Goal: Task Accomplishment & Management: Manage account settings

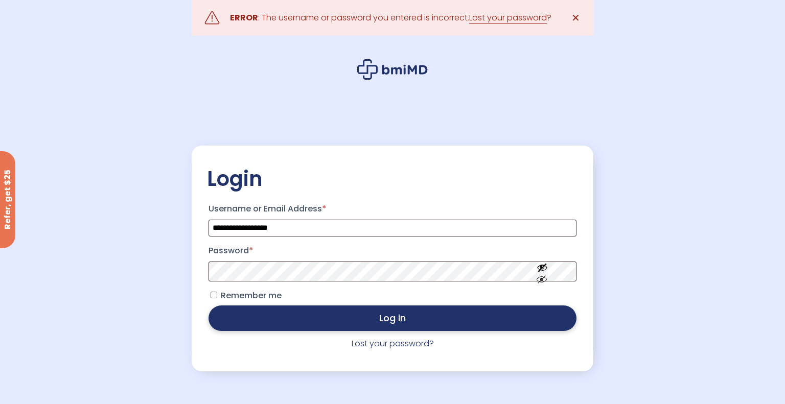
click at [297, 317] on button "Log in" at bounding box center [392, 318] width 368 height 26
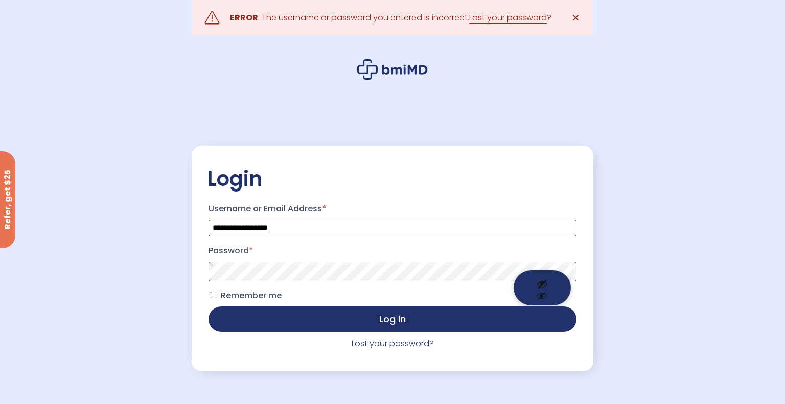
click at [543, 301] on button "Show password" at bounding box center [541, 287] width 57 height 35
click at [485, 215] on label "Username or Email Address *" at bounding box center [392, 209] width 368 height 16
click at [485, 220] on input "**********" at bounding box center [392, 228] width 368 height 17
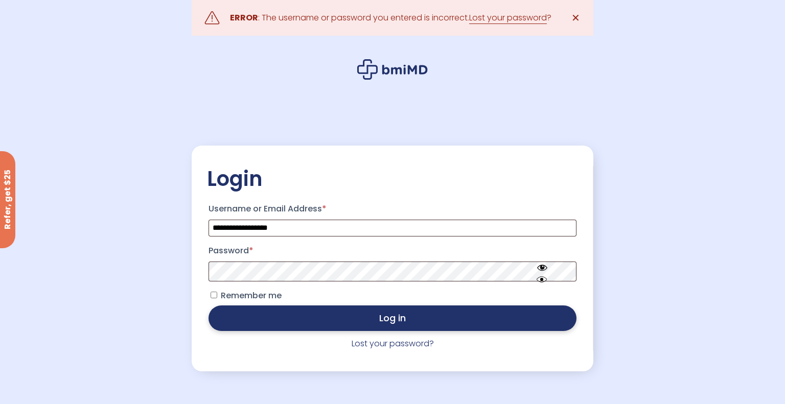
click at [398, 319] on button "Log in" at bounding box center [392, 318] width 368 height 26
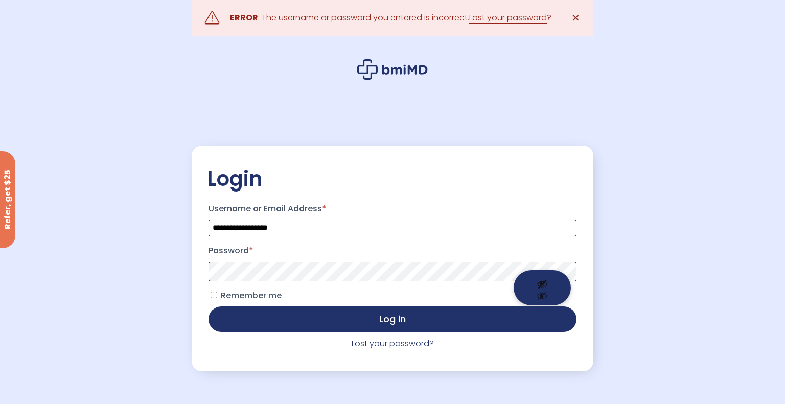
click at [540, 296] on button "Show password" at bounding box center [541, 287] width 57 height 35
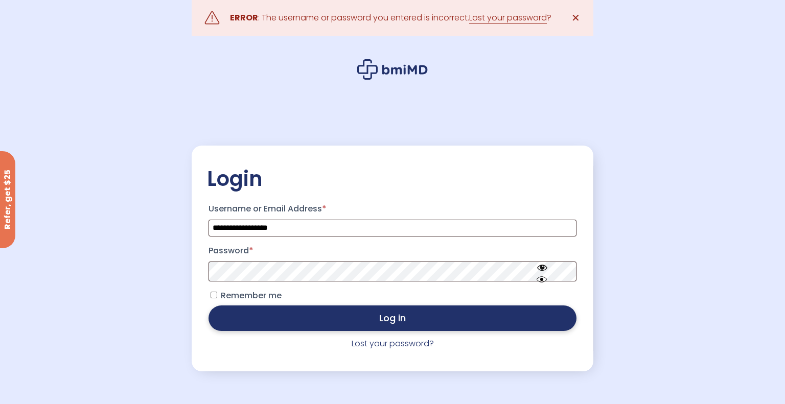
click at [424, 315] on button "Log in" at bounding box center [392, 318] width 368 height 26
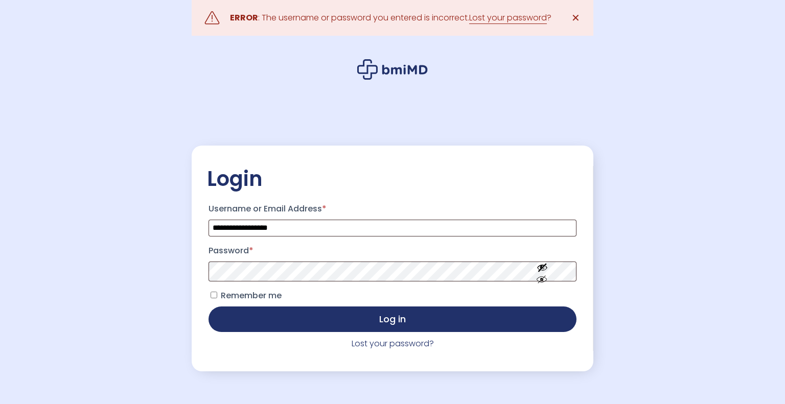
click at [424, 315] on button "Log in" at bounding box center [392, 319] width 368 height 26
click at [514, 19] on link "Lost your password" at bounding box center [508, 18] width 78 height 12
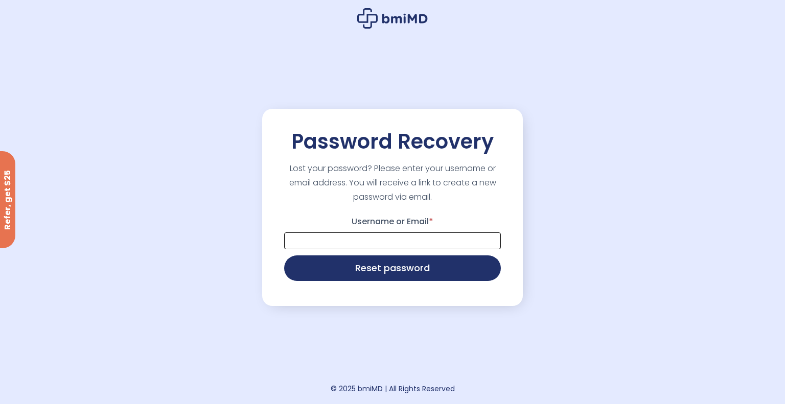
click at [418, 239] on input "Username or Email *" at bounding box center [392, 240] width 217 height 17
type input "**********"
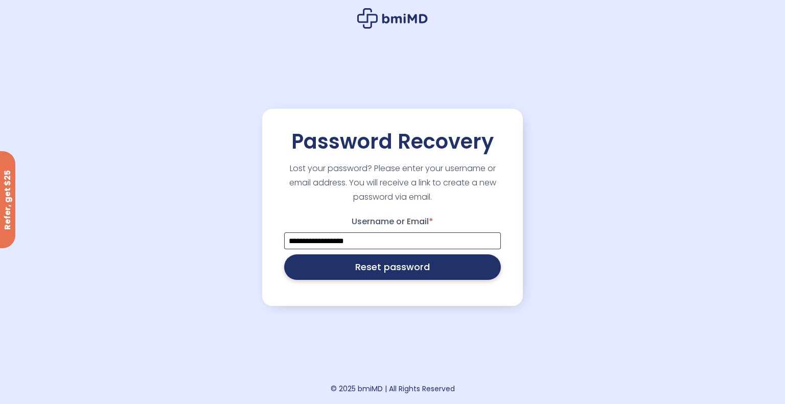
click at [410, 269] on button "Reset password" at bounding box center [392, 267] width 217 height 26
